Goal: Navigation & Orientation: Find specific page/section

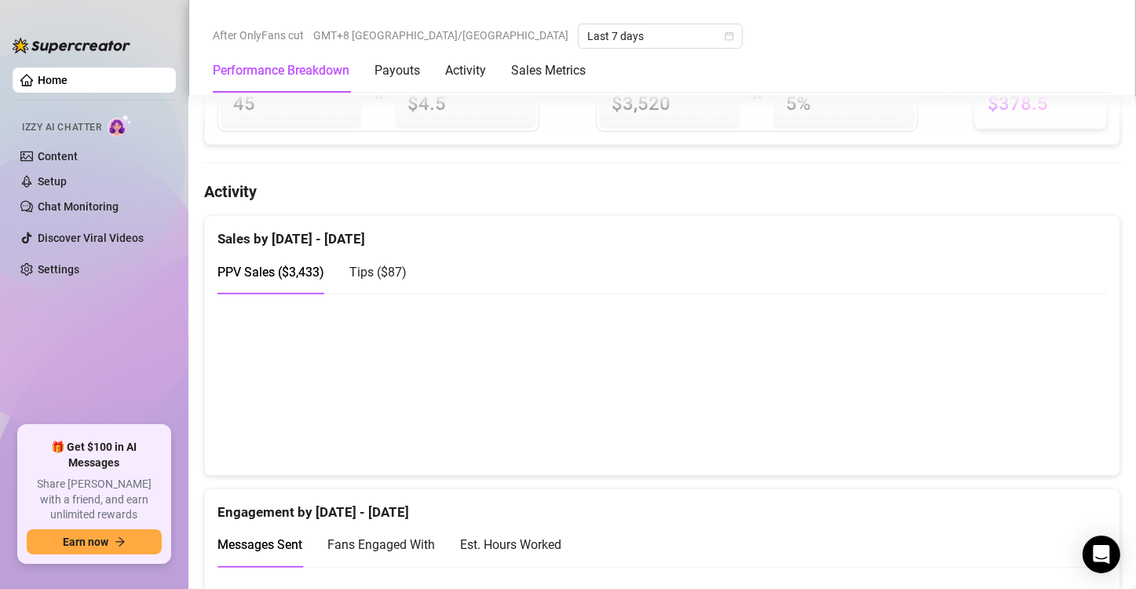
scroll to position [942, 0]
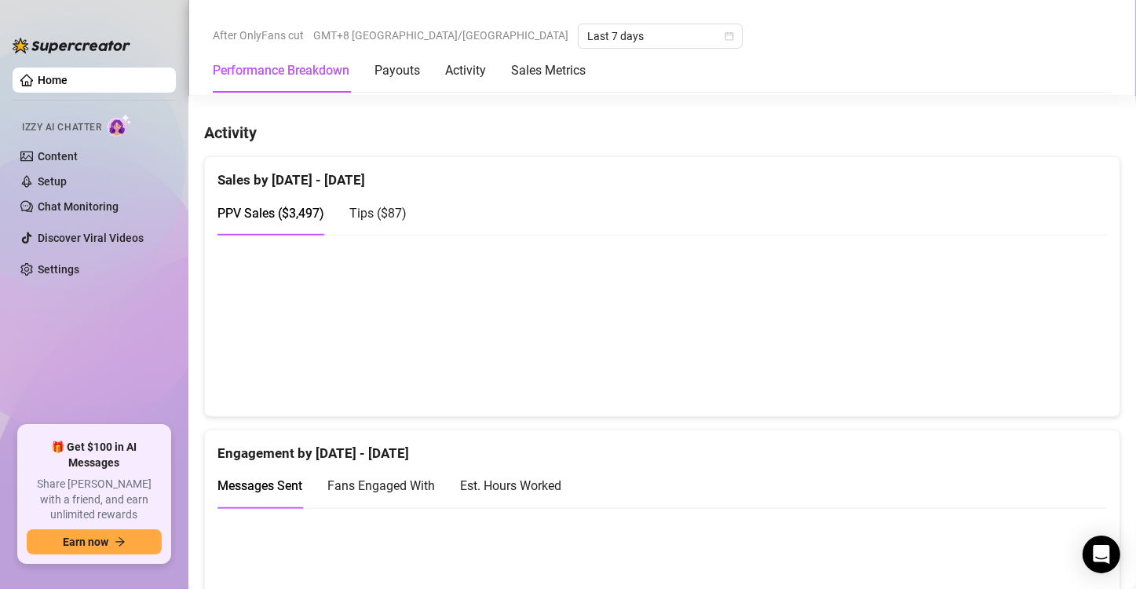
scroll to position [942, 0]
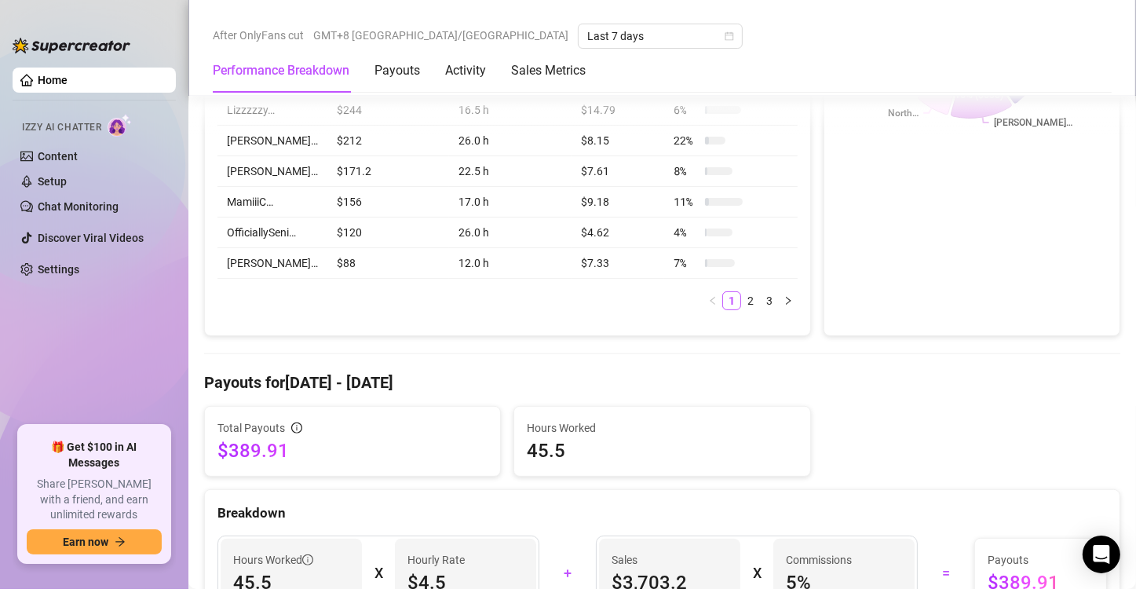
scroll to position [785, 0]
